Goal: Navigation & Orientation: Find specific page/section

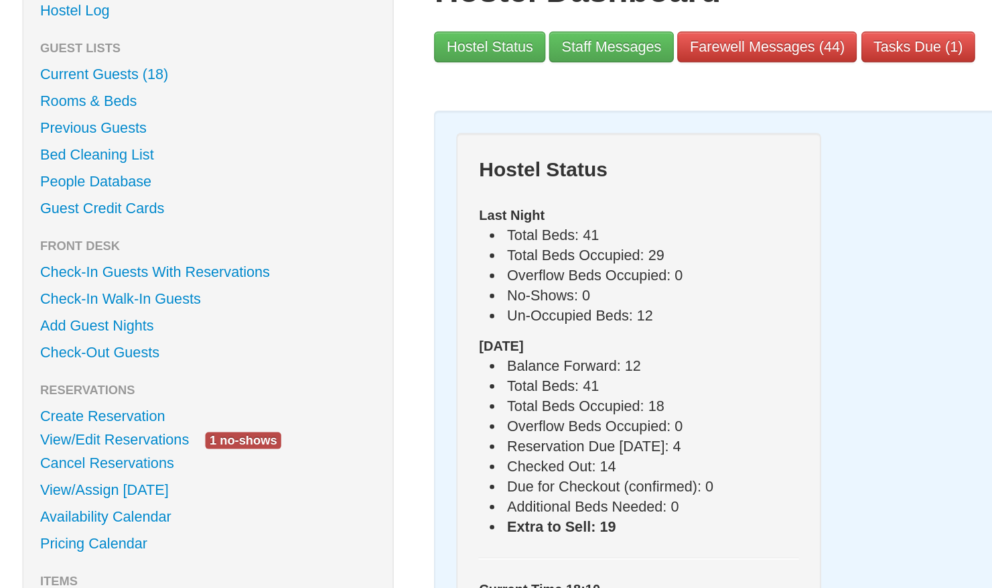
click at [74, 153] on link "Previous Guests" at bounding box center [125, 155] width 222 height 16
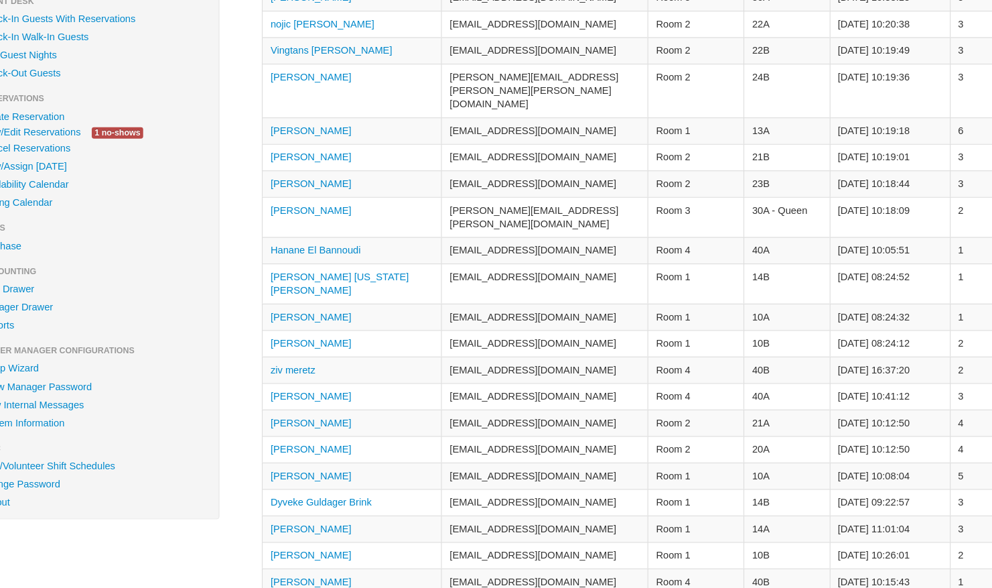
scroll to position [157, 0]
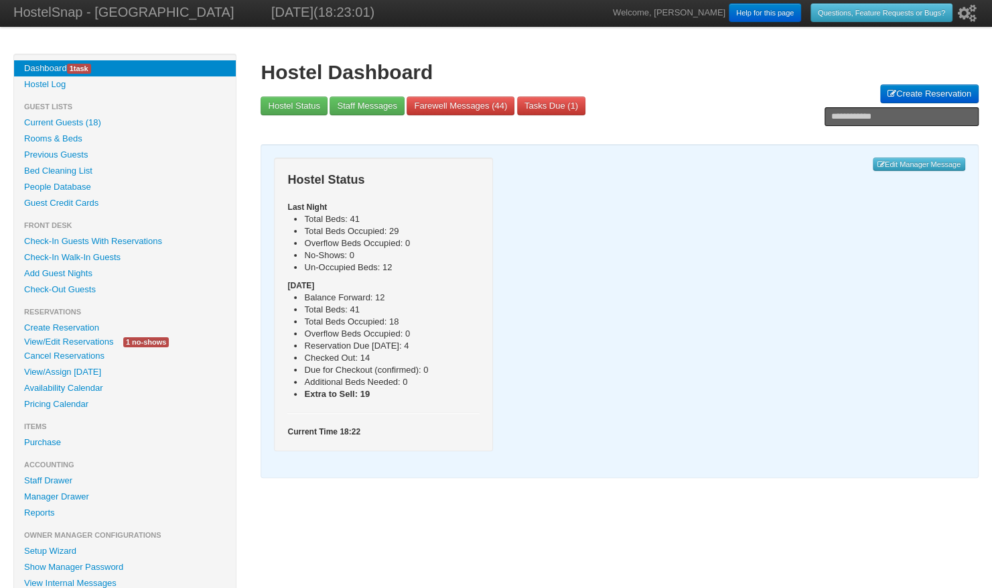
click at [82, 385] on link "Availability Calendar" at bounding box center [125, 388] width 222 height 16
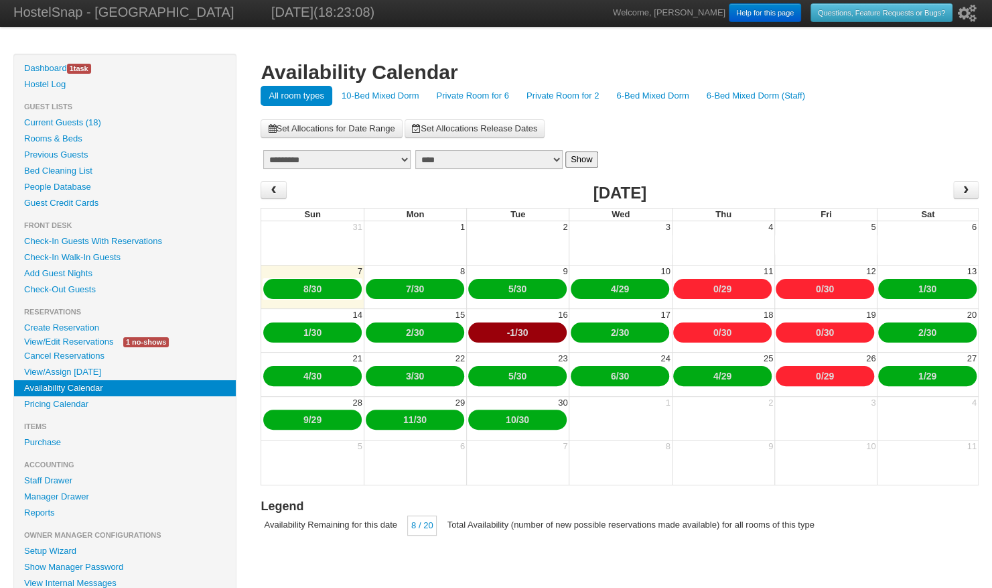
click at [354, 93] on link "10-Bed Mixed Dorm" at bounding box center [381, 96] width 94 height 20
